Goal: Communication & Community: Answer question/provide support

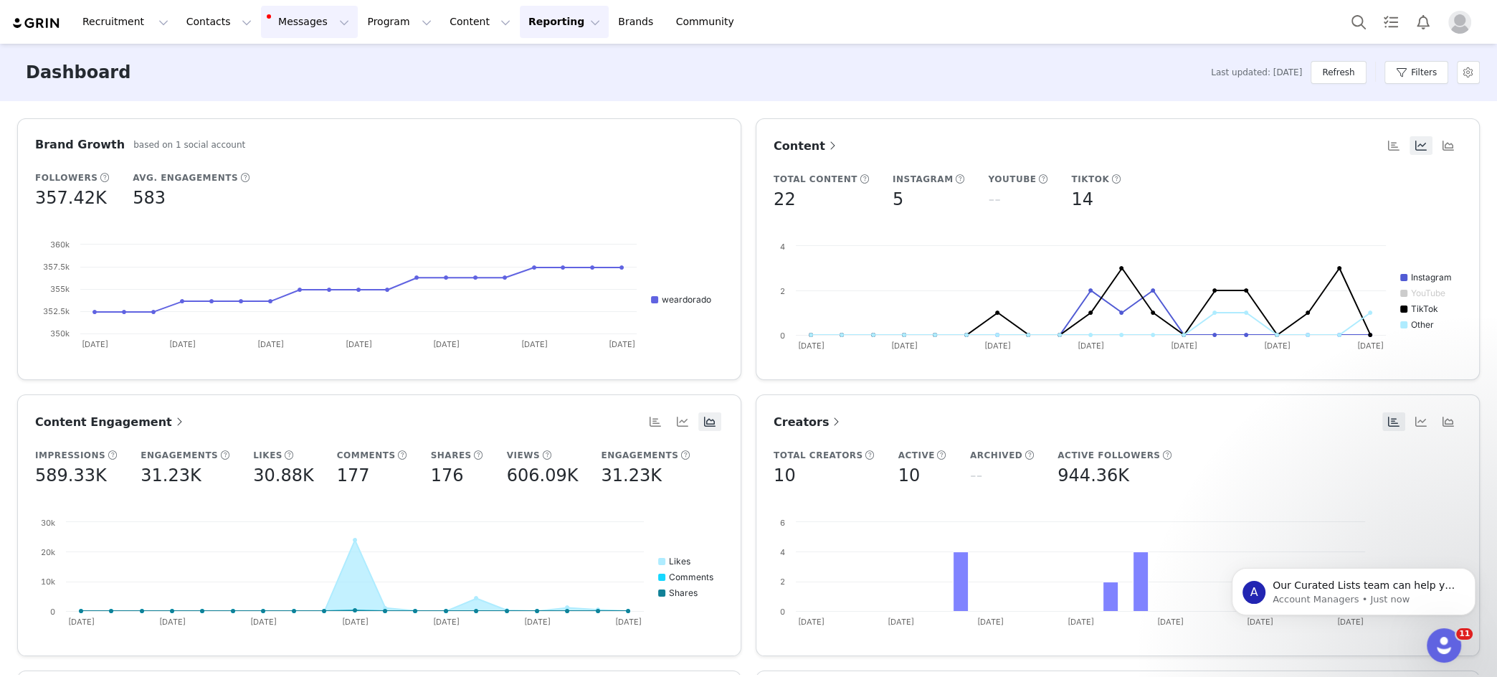
click at [261, 17] on button "Messages Messages" at bounding box center [309, 22] width 97 height 32
click at [311, 85] on div "Inbox 9" at bounding box center [302, 89] width 96 height 15
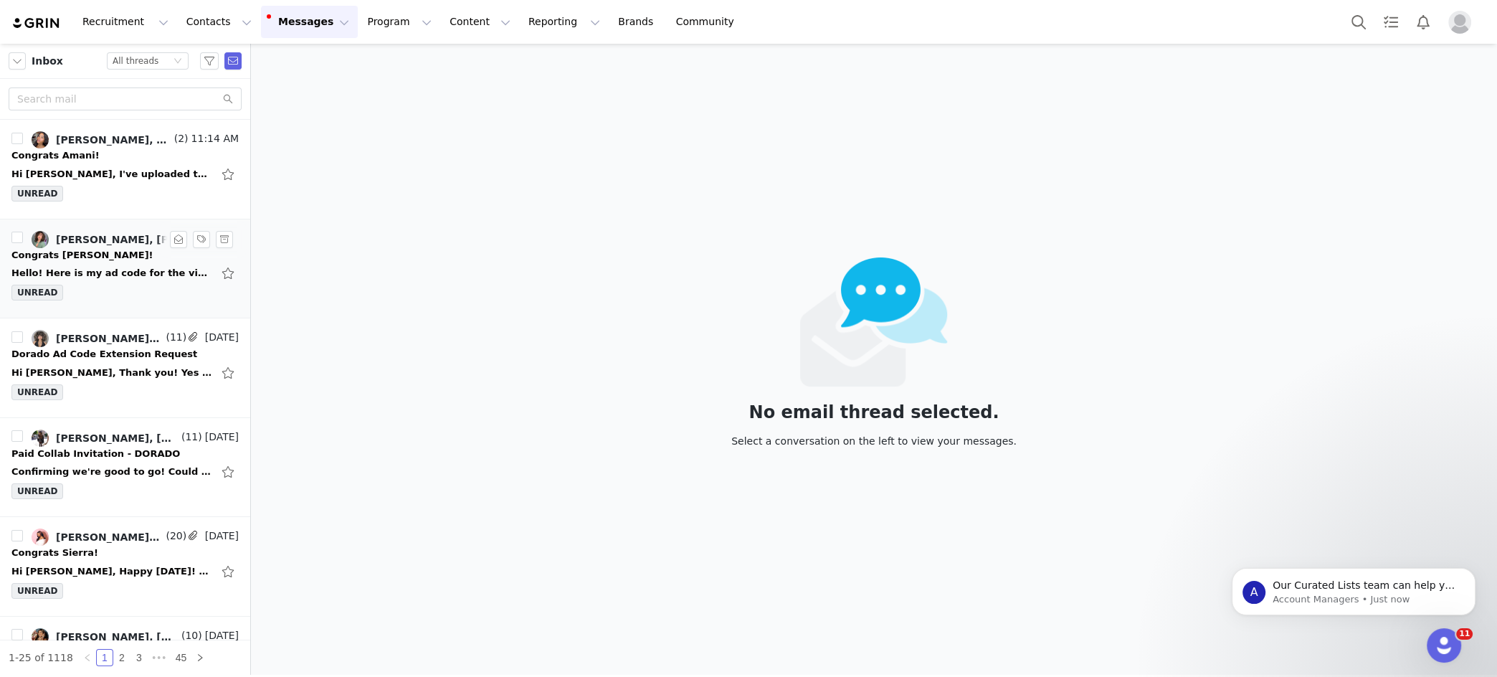
click at [110, 272] on div "Hello! Here is my ad code for the video I posted: #XN9baQbRGy3JD6+v83opy33Ab3lX…" at bounding box center [111, 273] width 201 height 14
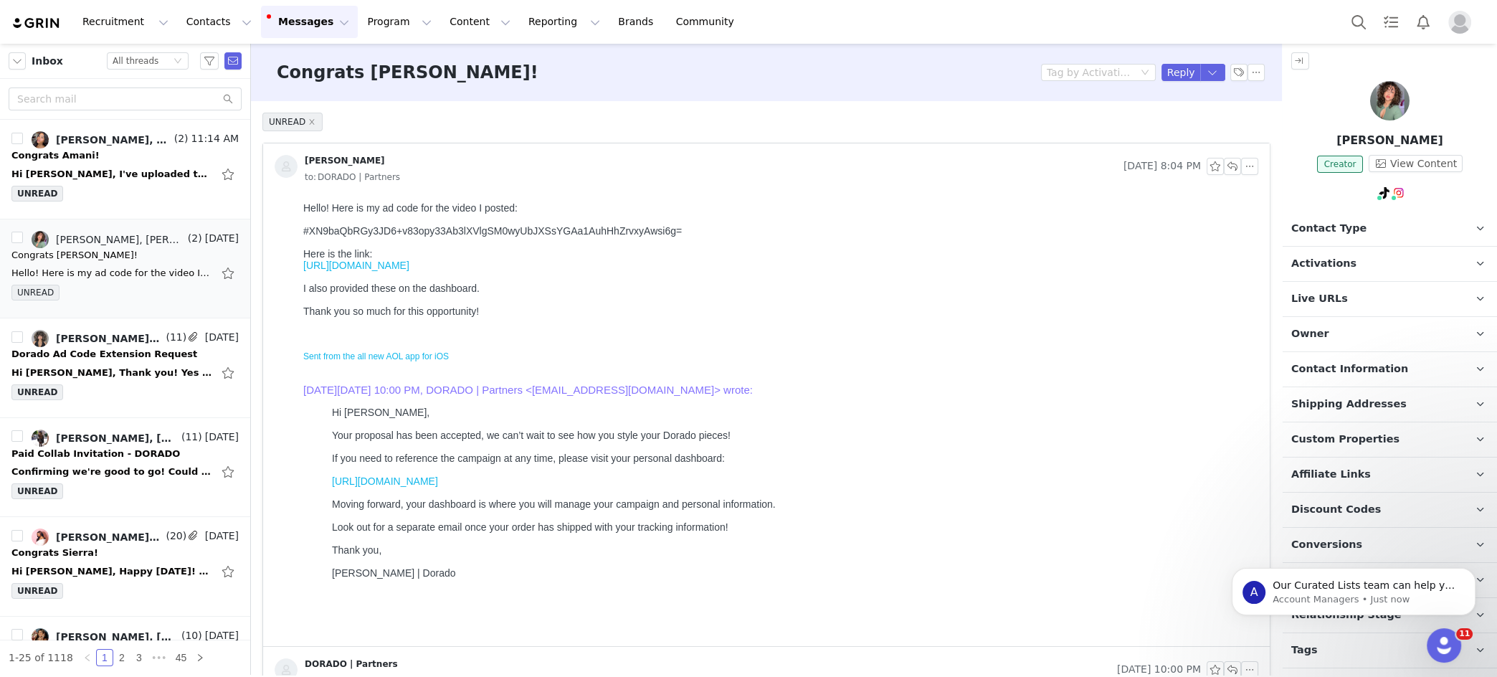
click at [1420, 274] on p "Activations" at bounding box center [1373, 264] width 180 height 34
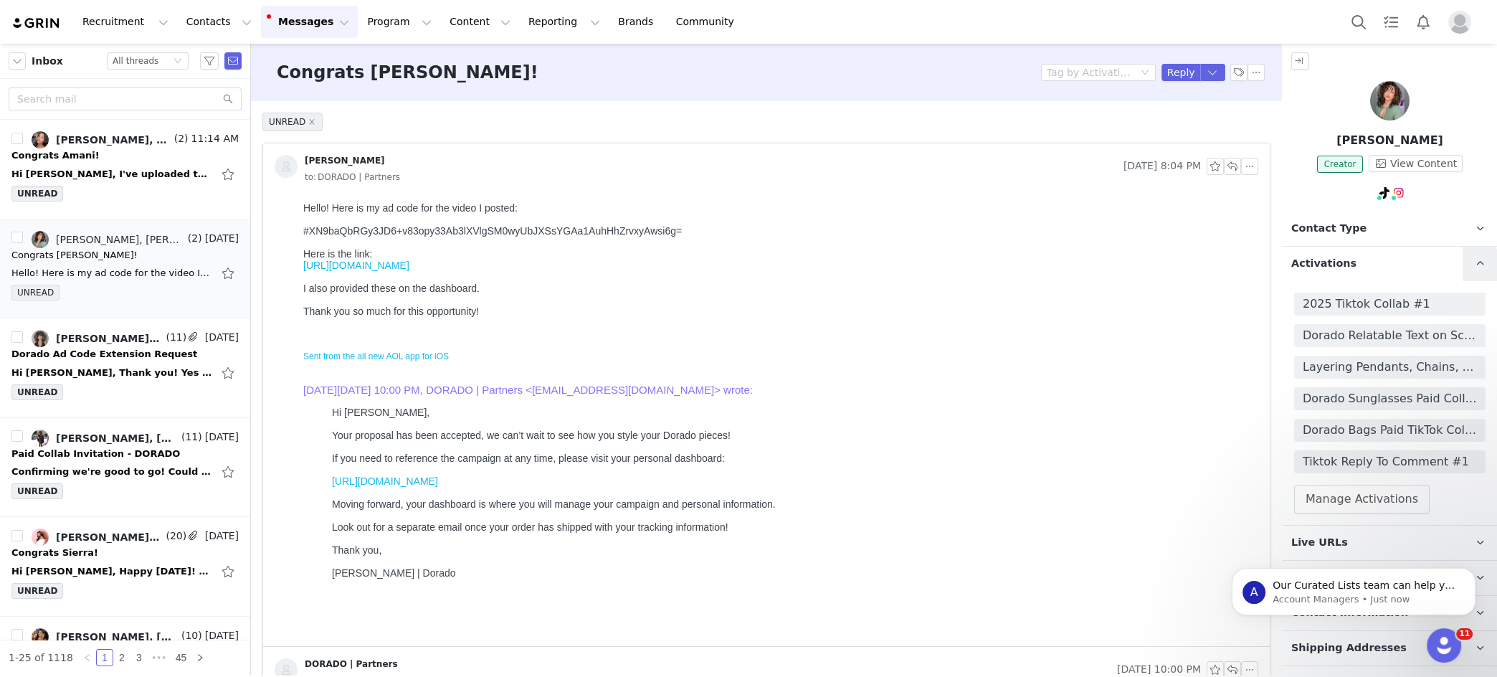
click at [1474, 271] on link at bounding box center [1480, 264] width 34 height 34
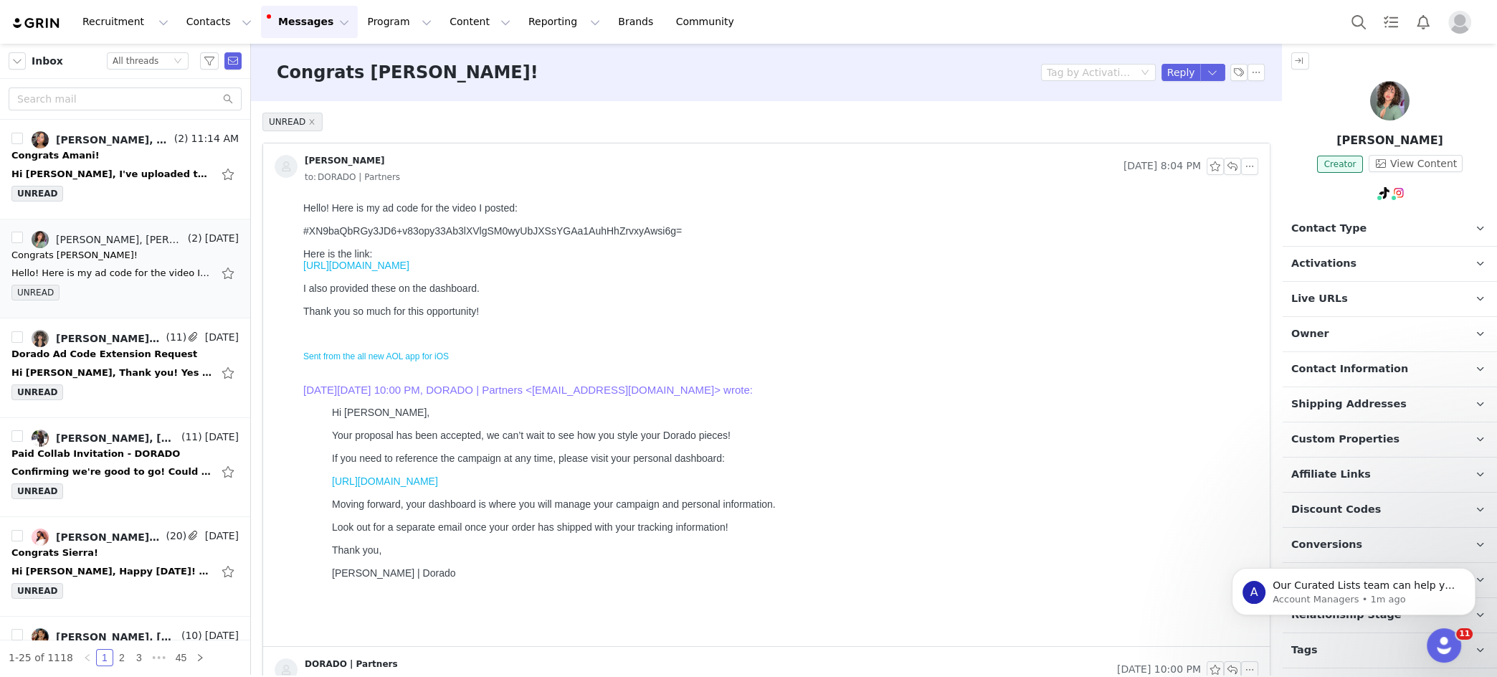
click at [395, 230] on div "#XN9baQbRGy3JD6+v83opy33Ab3lXVlgSM0wyUbJXSsYGAa1AuhHhZrvxyAwsi6g=" at bounding box center [777, 230] width 949 height 11
click at [181, 240] on button "button" at bounding box center [178, 239] width 17 height 17
click at [148, 136] on div "[PERSON_NAME], DORADO | Partners" at bounding box center [113, 139] width 115 height 11
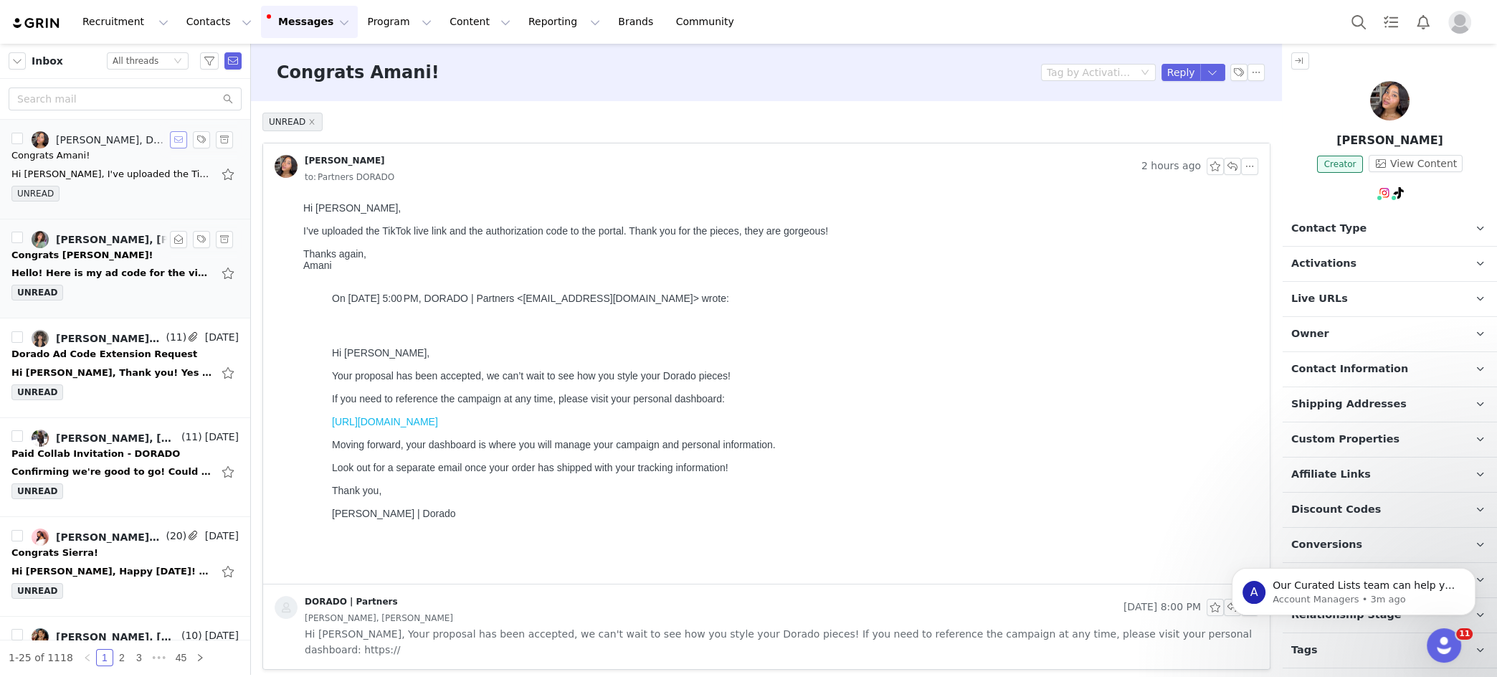
click at [185, 138] on button "button" at bounding box center [178, 139] width 17 height 17
